Goal: Task Accomplishment & Management: Manage account settings

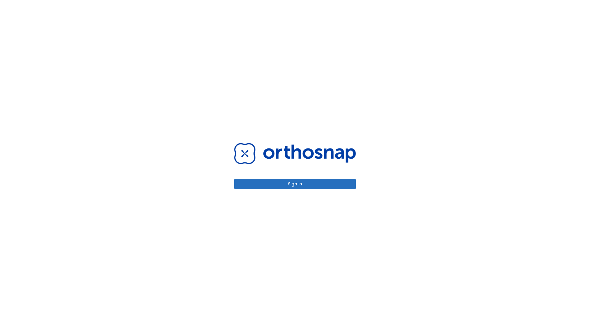
click at [295, 184] on button "Sign in" at bounding box center [295, 184] width 122 height 10
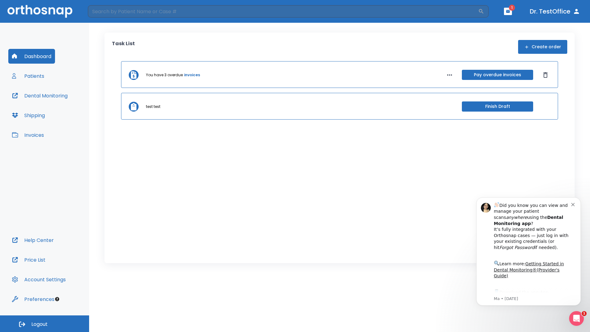
click at [45, 324] on span "Logout" at bounding box center [39, 324] width 16 height 7
